Goal: Task Accomplishment & Management: Use online tool/utility

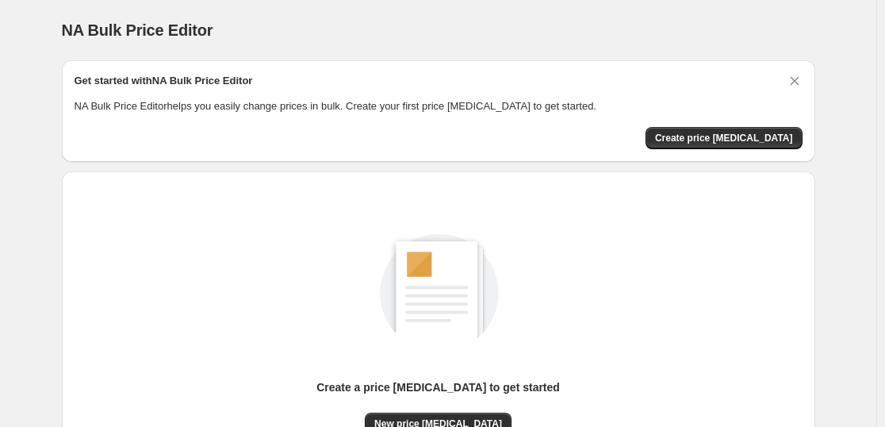
scroll to position [167, 0]
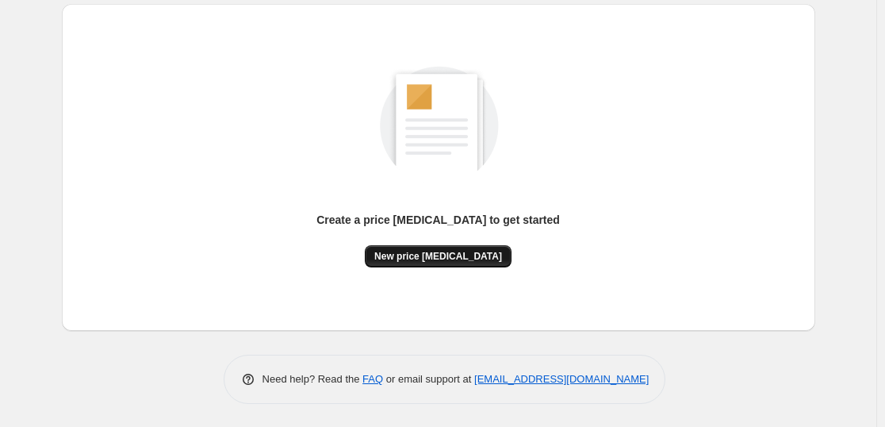
click at [477, 249] on button "New price change job" at bounding box center [438, 256] width 147 height 22
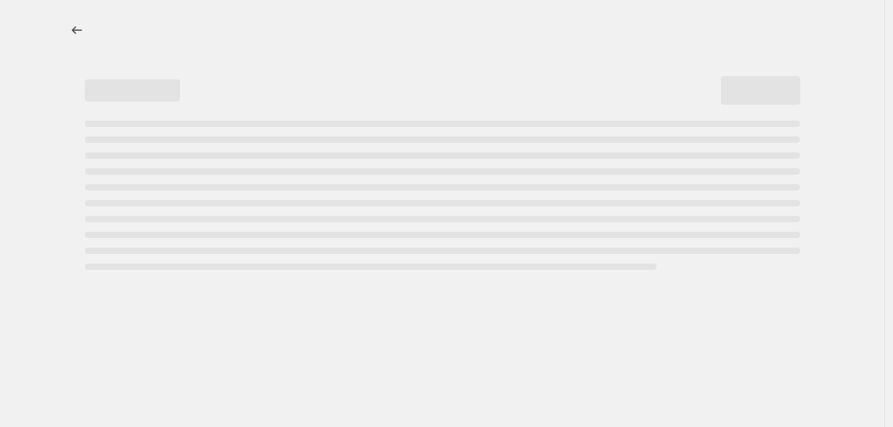
select select "percentage"
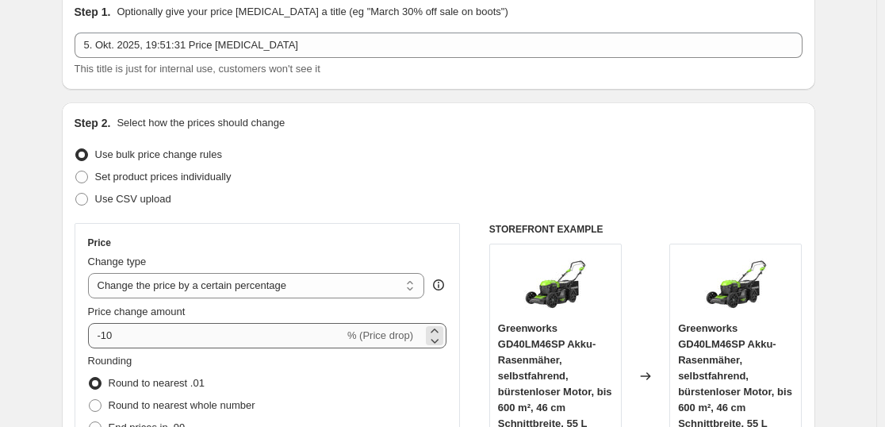
scroll to position [78, 0]
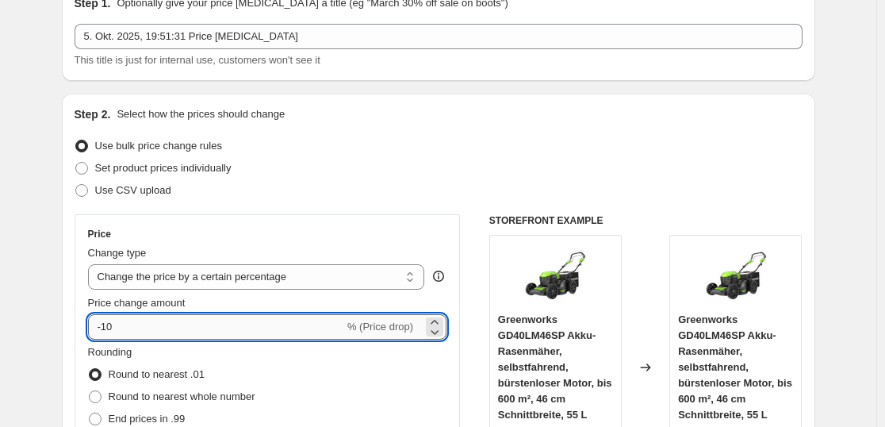
click at [199, 329] on input "-10" at bounding box center [216, 326] width 256 height 25
type input "-1"
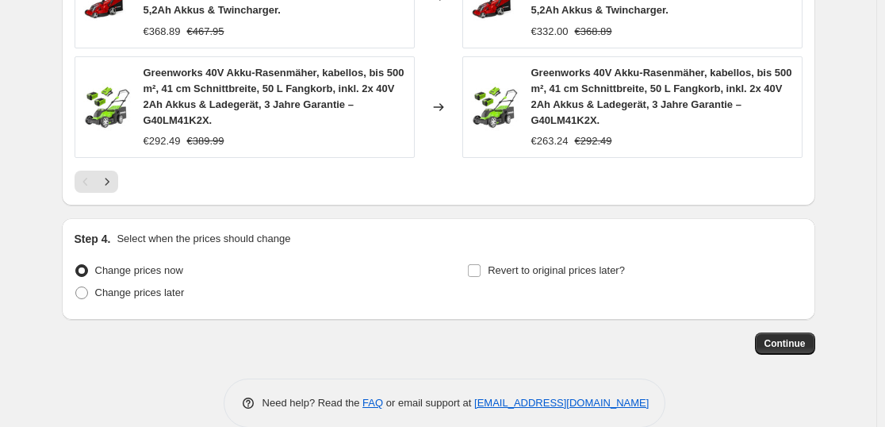
scroll to position [1328, 0]
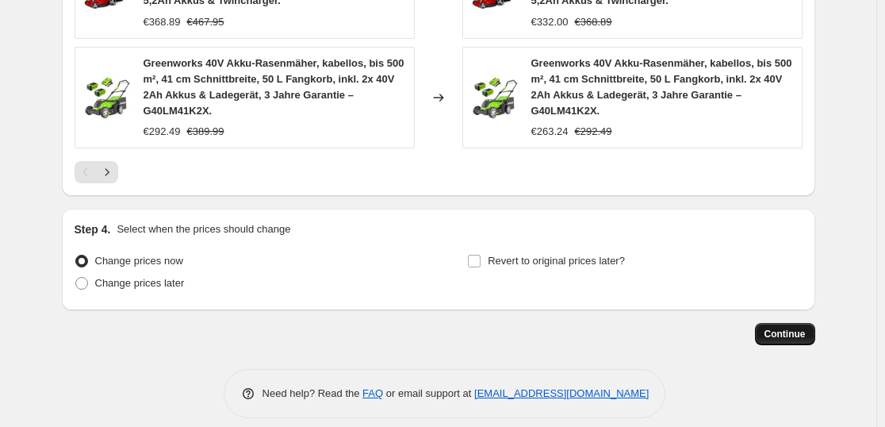
type input "-35"
click at [786, 328] on span "Continue" at bounding box center [785, 334] width 41 height 13
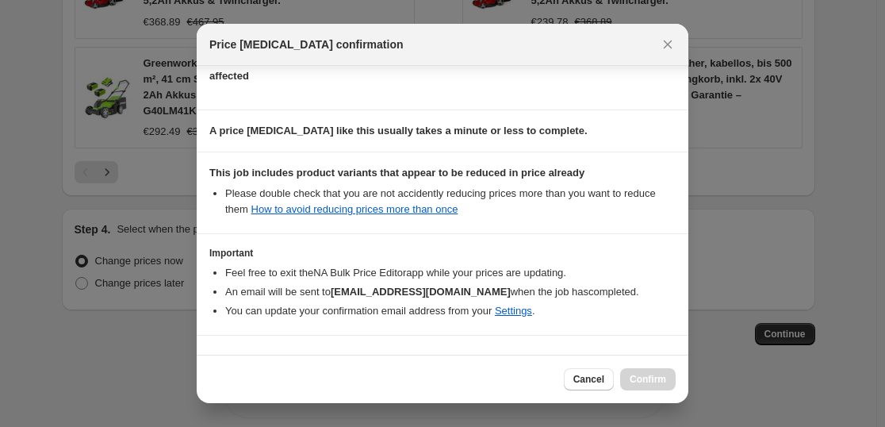
scroll to position [241, 0]
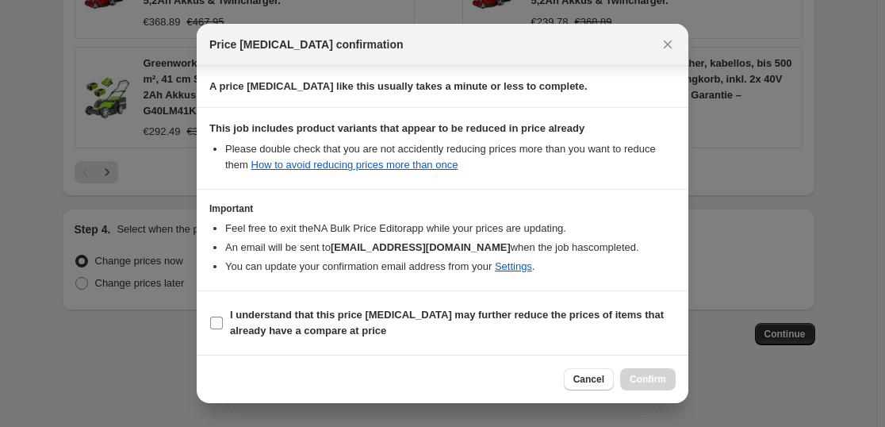
click at [434, 309] on b "I understand that this price change job may further reduce the prices of items …" at bounding box center [447, 323] width 434 height 28
click at [223, 316] on input "I understand that this price change job may further reduce the prices of items …" at bounding box center [216, 322] width 13 height 13
checkbox input "true"
click at [660, 373] on button "Confirm" at bounding box center [648, 379] width 56 height 22
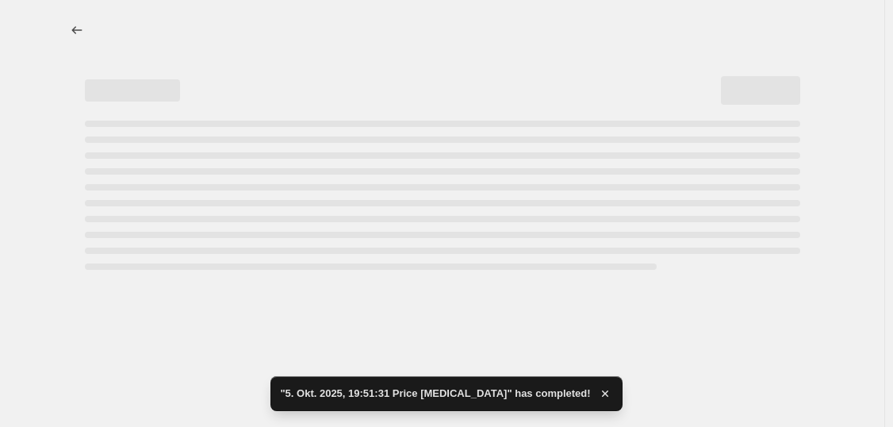
select select "percentage"
